Goal: Task Accomplishment & Management: Manage account settings

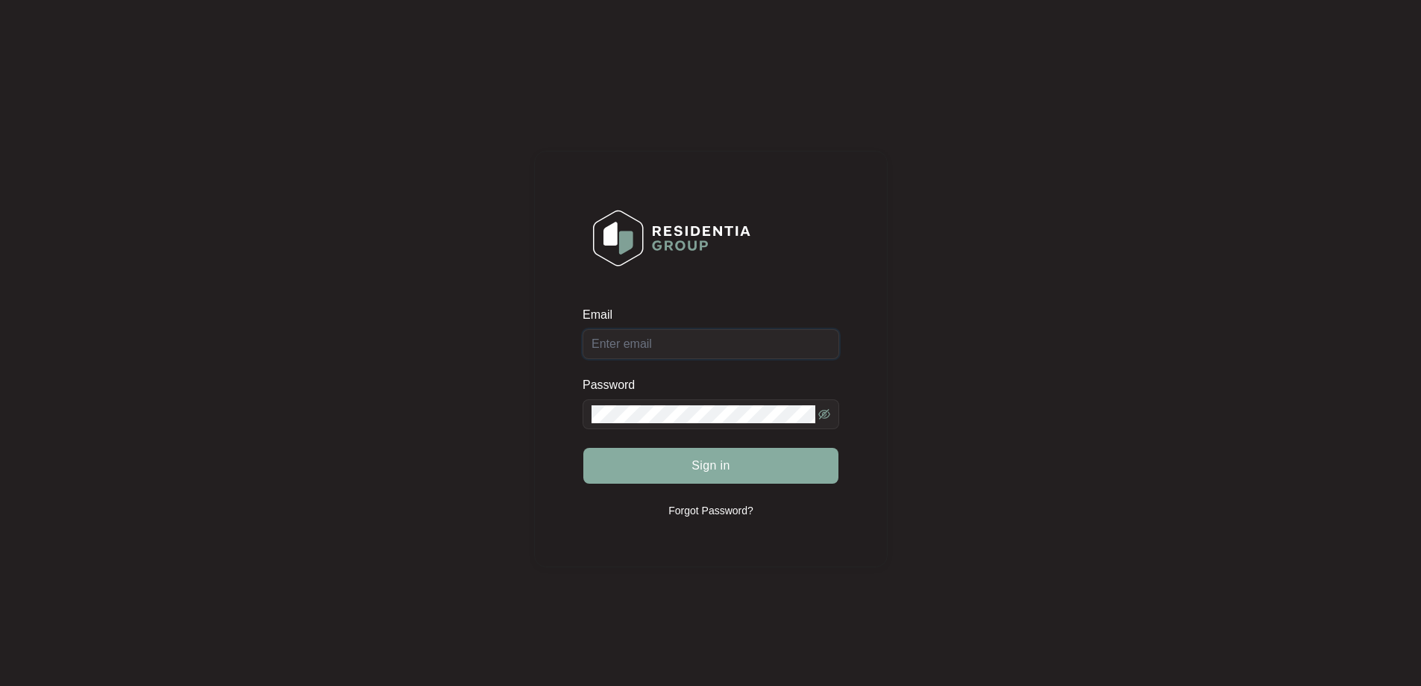
type input "[EMAIL_ADDRESS][DOMAIN_NAME]"
click at [700, 475] on button "Sign in" at bounding box center [710, 466] width 255 height 36
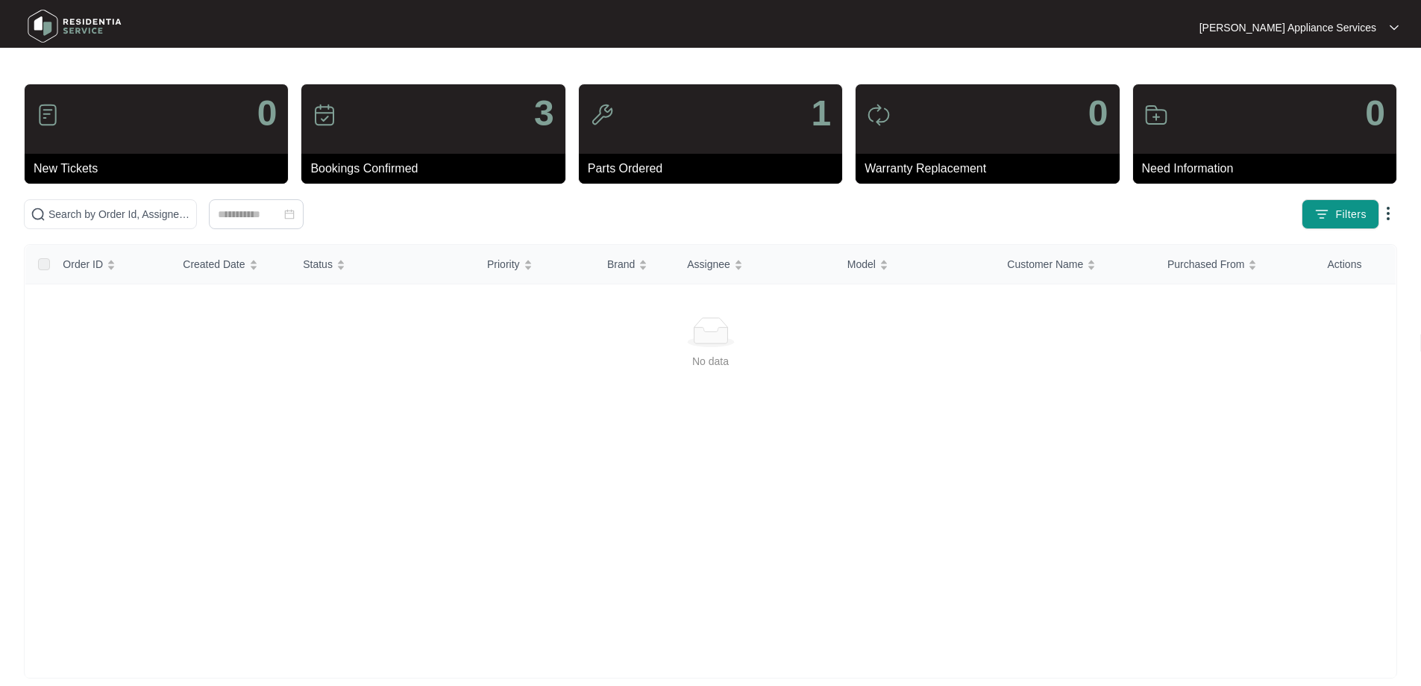
click at [1394, 22] on div at bounding box center [1394, 28] width 9 height 12
click at [260, 380] on div "Order ID Created Date Status Priority Brand Assignee Model Customer Name Purcha…" at bounding box center [710, 461] width 1371 height 433
